Goal: Navigation & Orientation: Find specific page/section

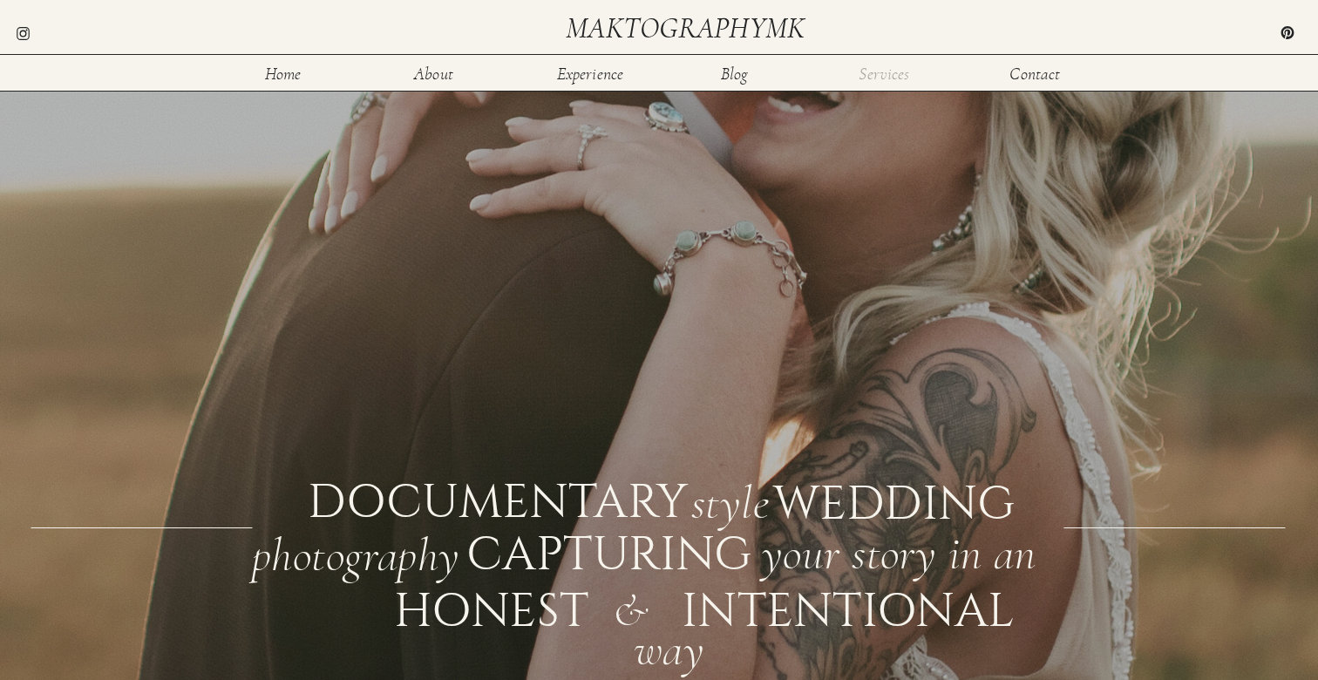
click at [896, 68] on nav "Services" at bounding box center [884, 72] width 57 height 15
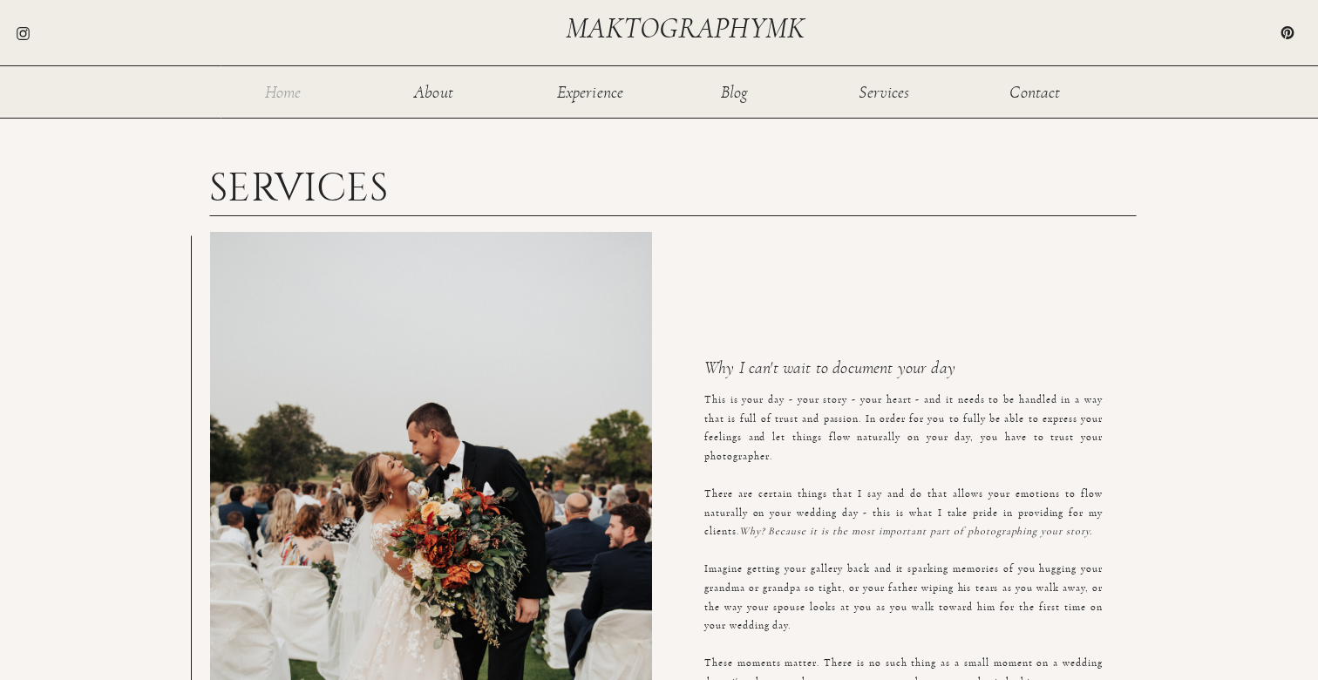
click at [289, 92] on nav "Home" at bounding box center [283, 91] width 57 height 15
